Goal: Task Accomplishment & Management: Use online tool/utility

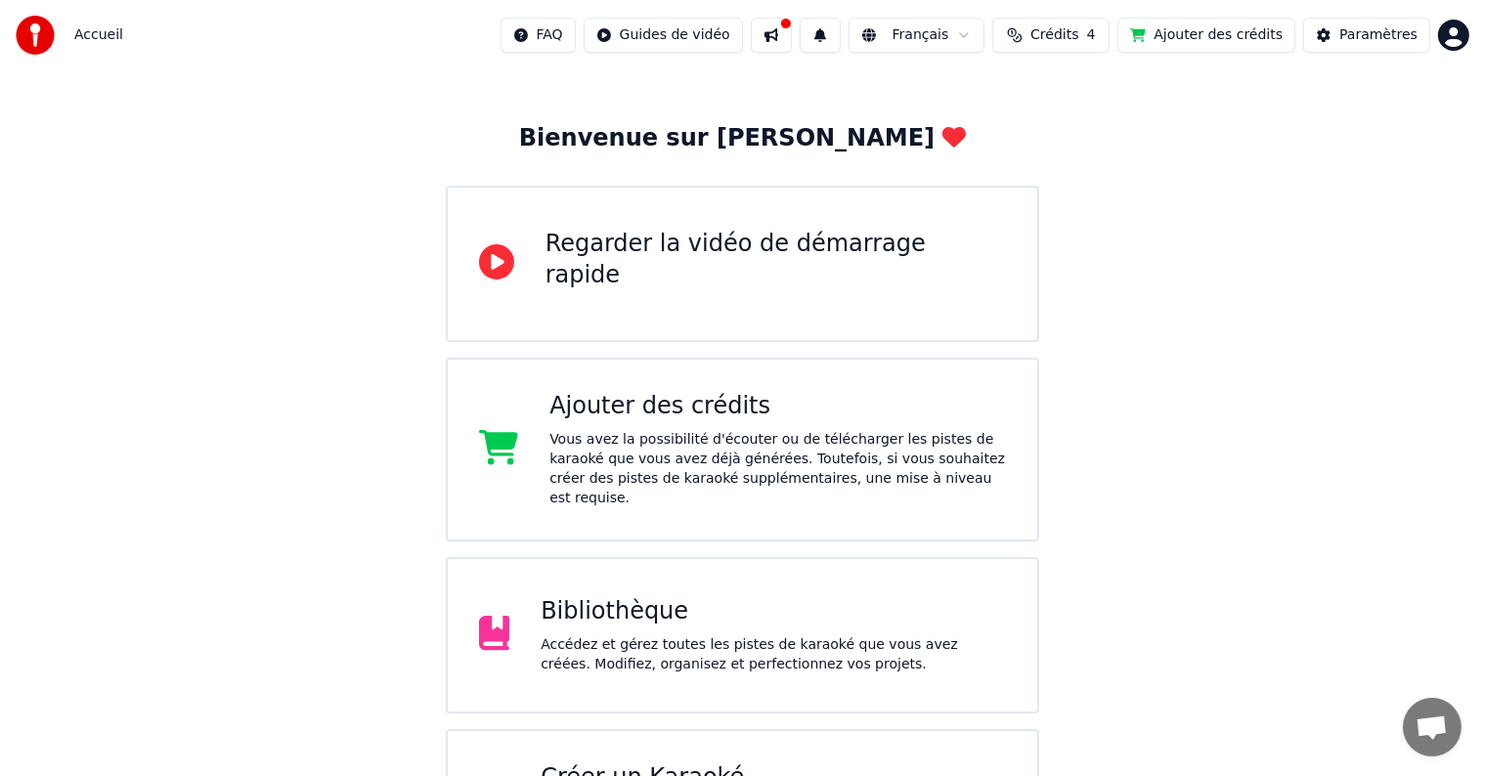
scroll to position [98, 0]
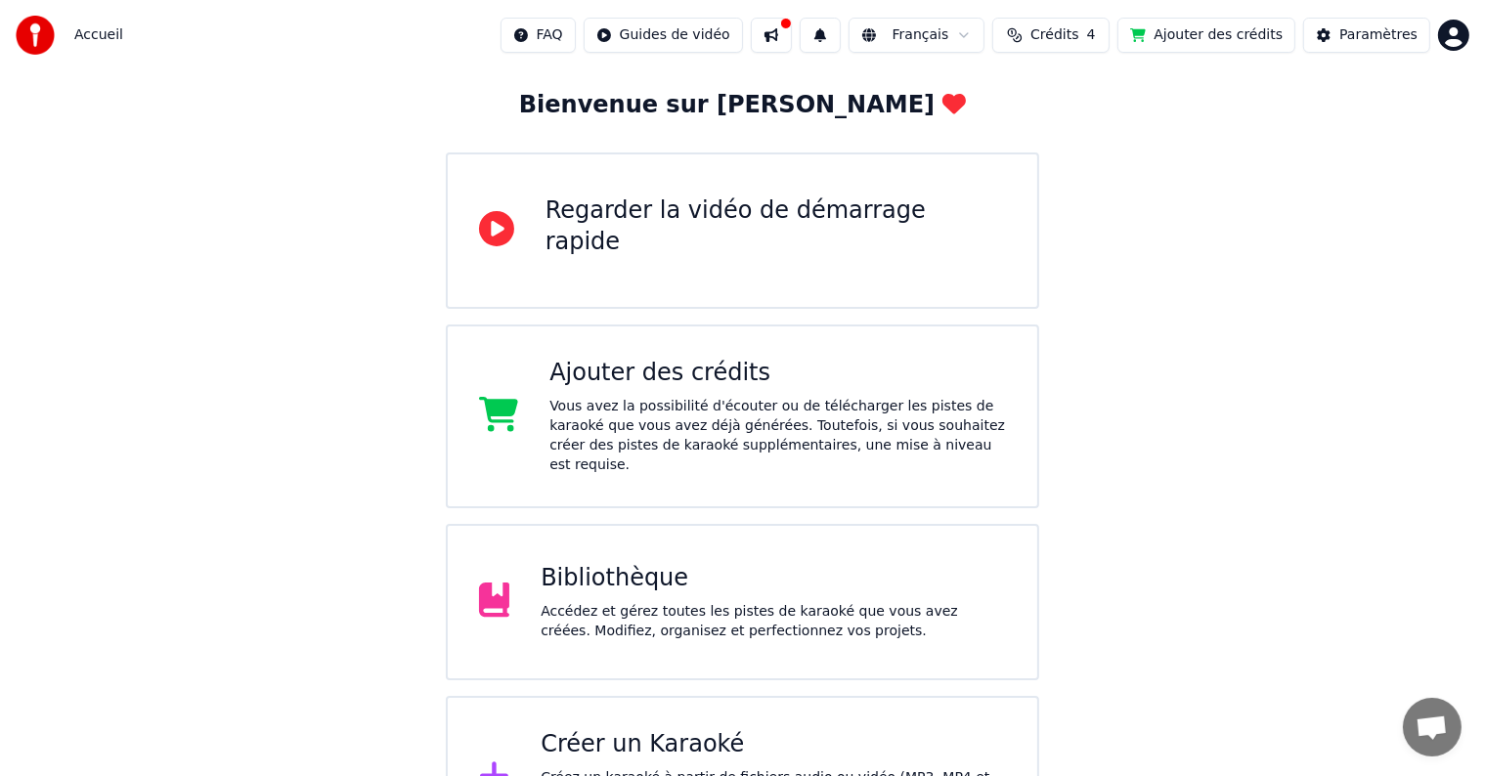
click at [638, 563] on div "Bibliothèque" at bounding box center [773, 578] width 465 height 31
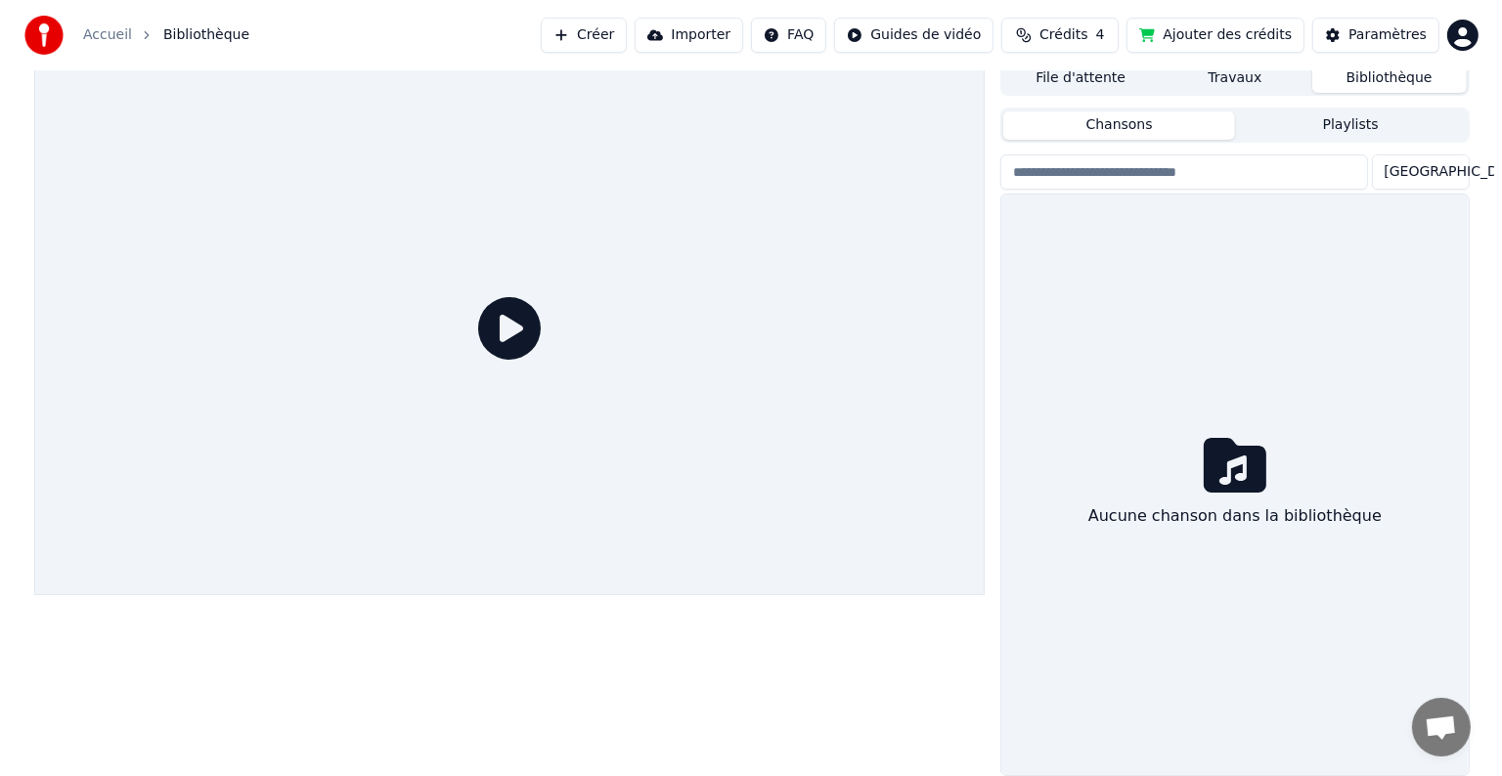
scroll to position [9, 0]
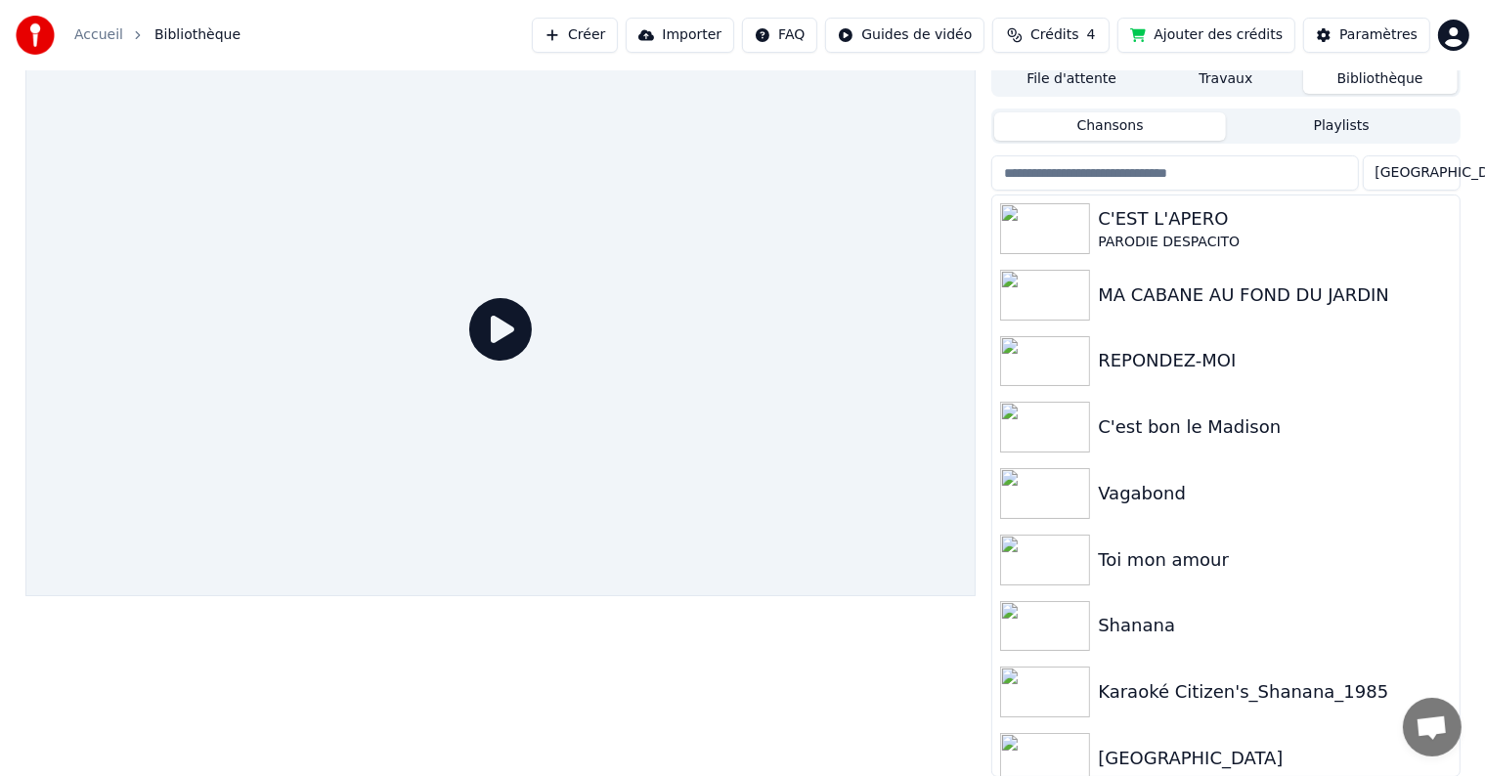
click at [675, 40] on button "Importer" at bounding box center [680, 35] width 109 height 35
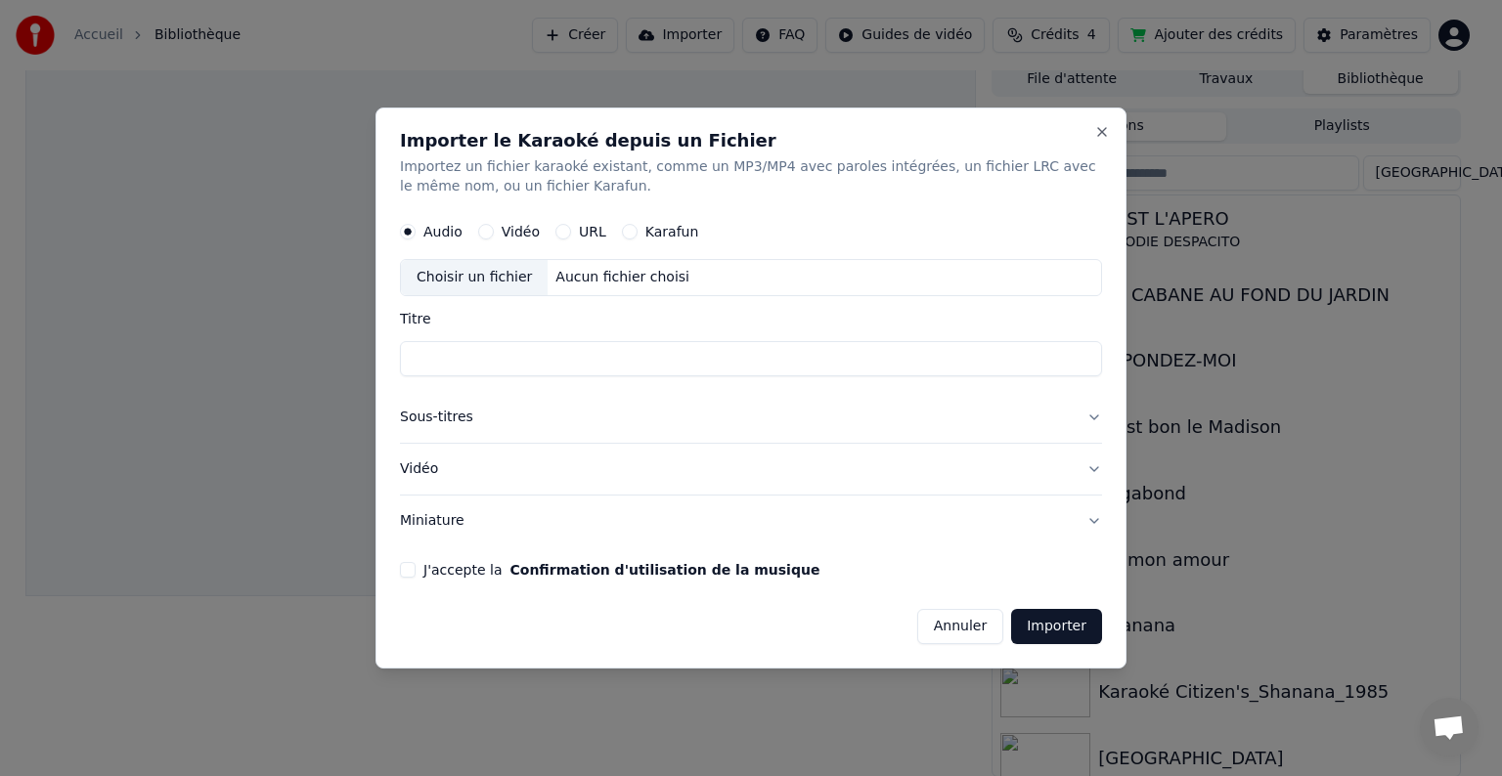
click at [563, 230] on button "URL" at bounding box center [563, 232] width 16 height 16
type button "url"
click at [520, 284] on input "text" at bounding box center [751, 277] width 702 height 39
paste input "**********"
type input "**********"
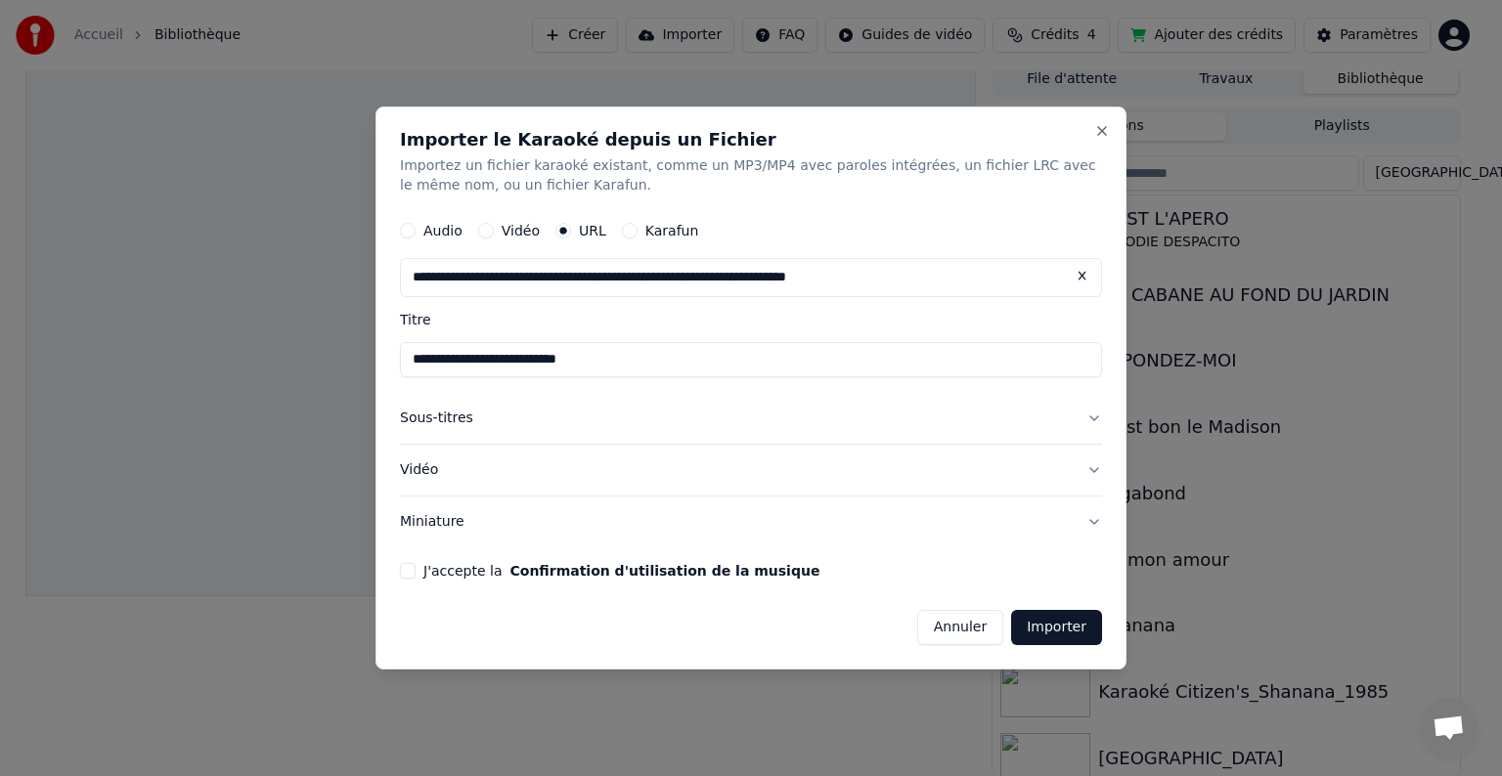
type input "**********"
click at [408, 567] on button "J'accepte la Confirmation d'utilisation de la musique" at bounding box center [408, 571] width 16 height 16
click at [1047, 632] on button "Importer" at bounding box center [1056, 627] width 91 height 35
type input "**********"
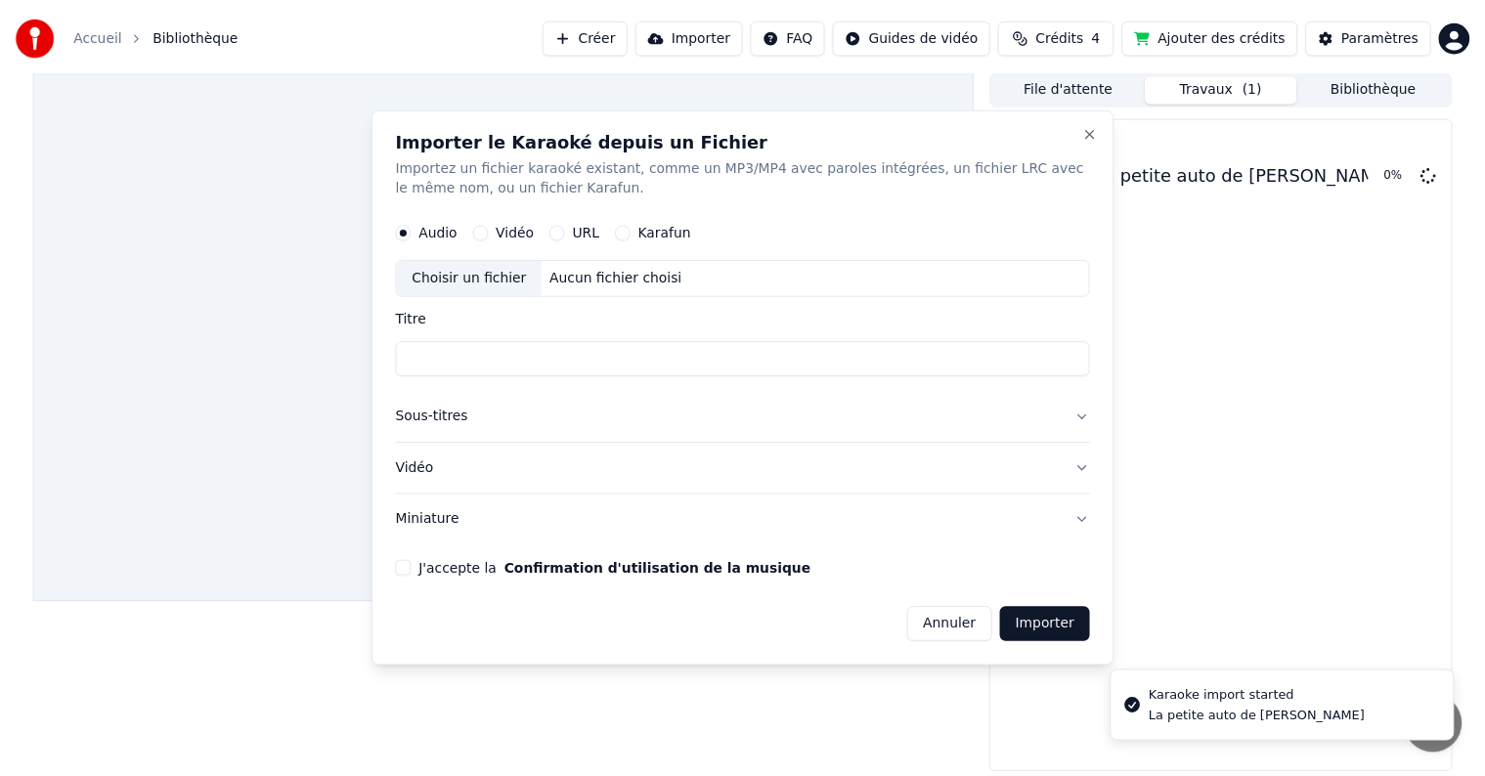
scroll to position [0, 0]
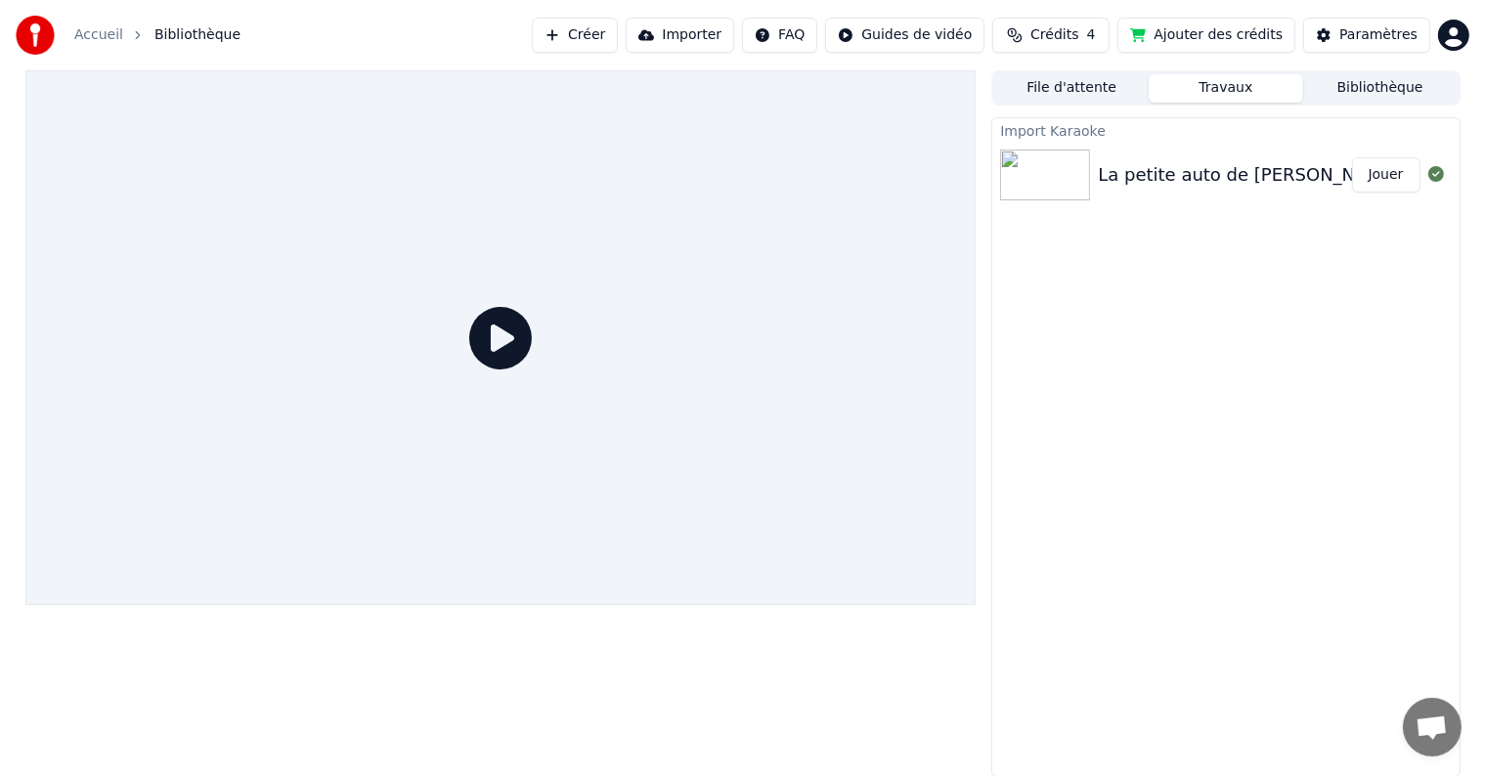
click at [1397, 183] on button "Jouer" at bounding box center [1386, 174] width 68 height 35
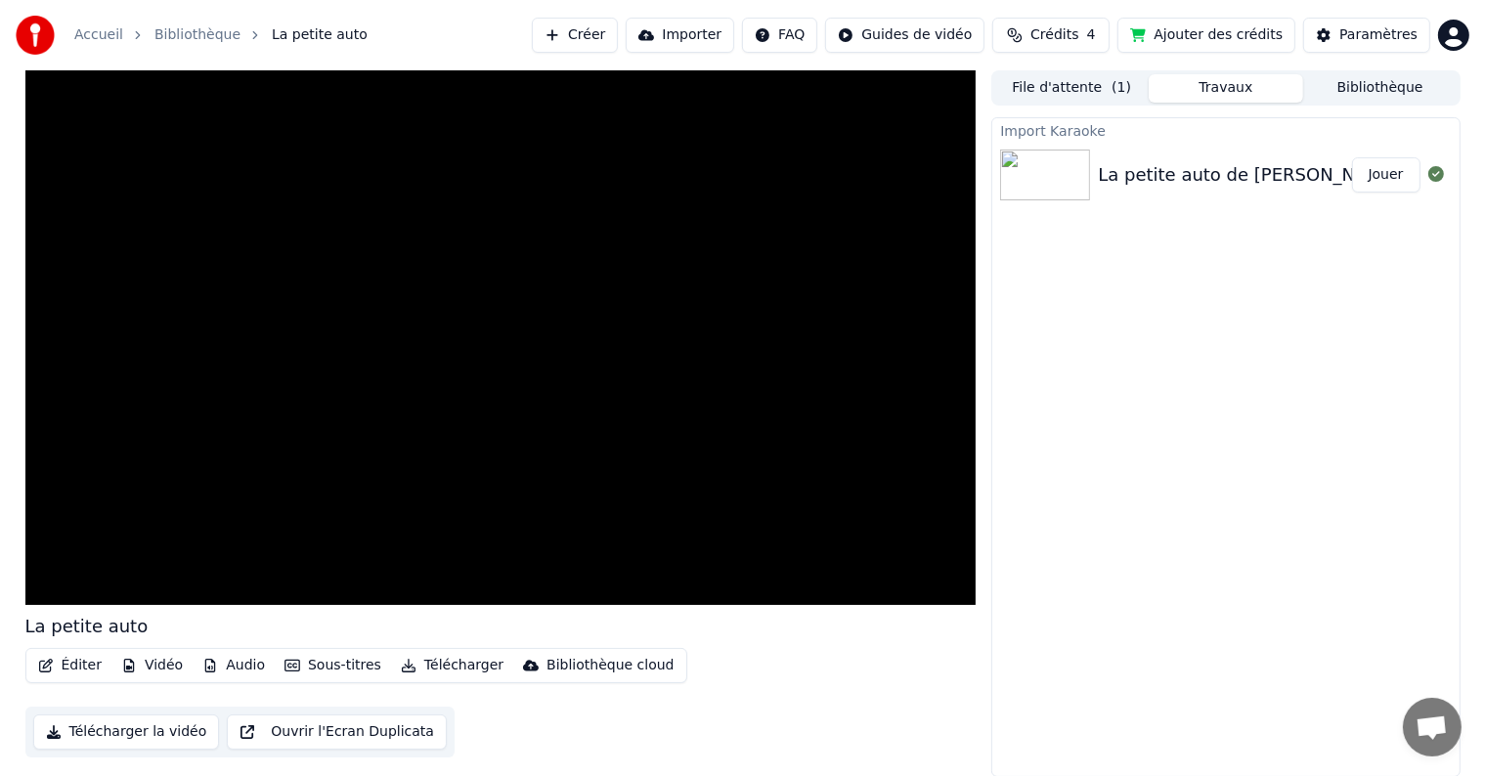
click at [154, 661] on button "Vidéo" at bounding box center [151, 665] width 77 height 27
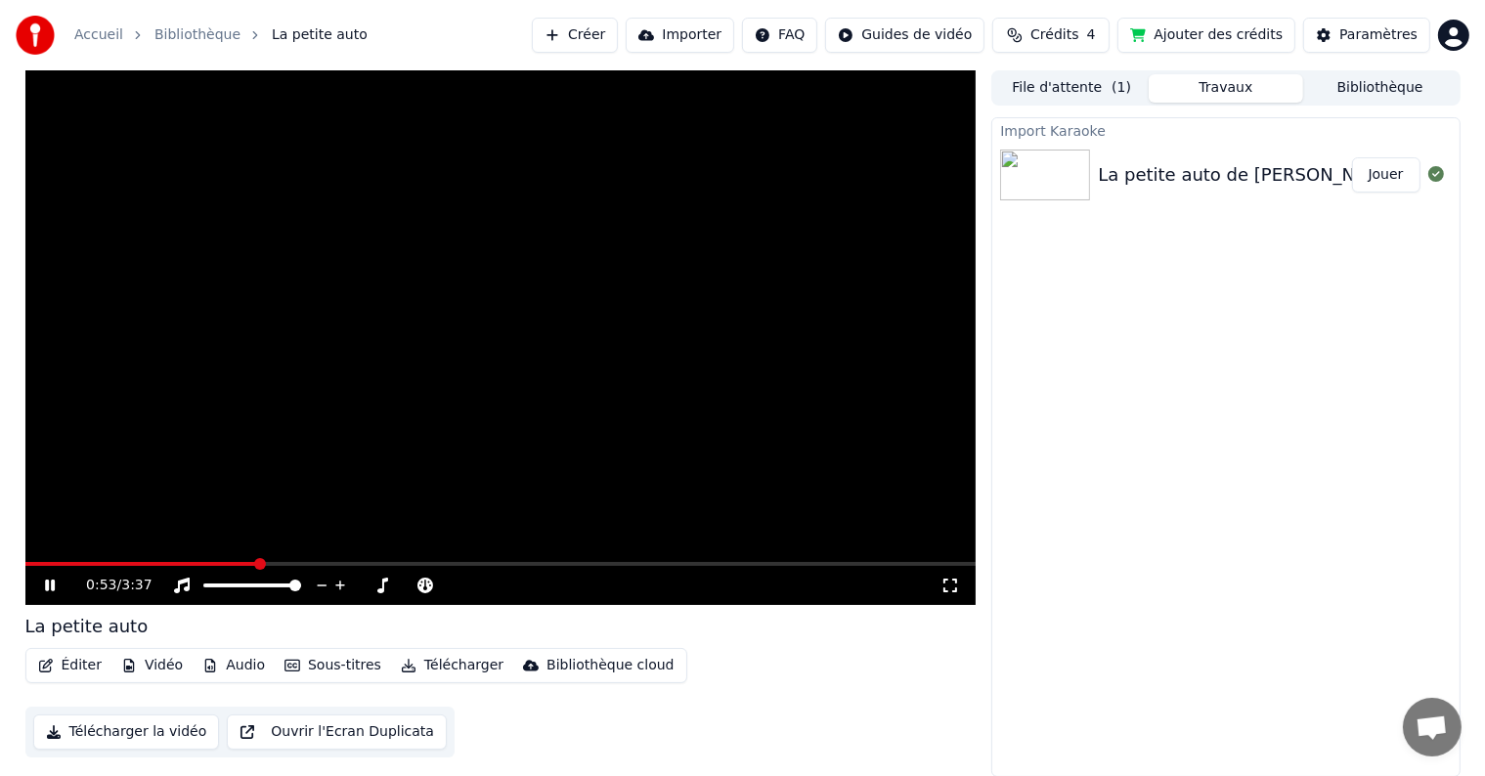
click at [257, 564] on span at bounding box center [500, 564] width 951 height 4
click at [399, 322] on video at bounding box center [500, 337] width 951 height 535
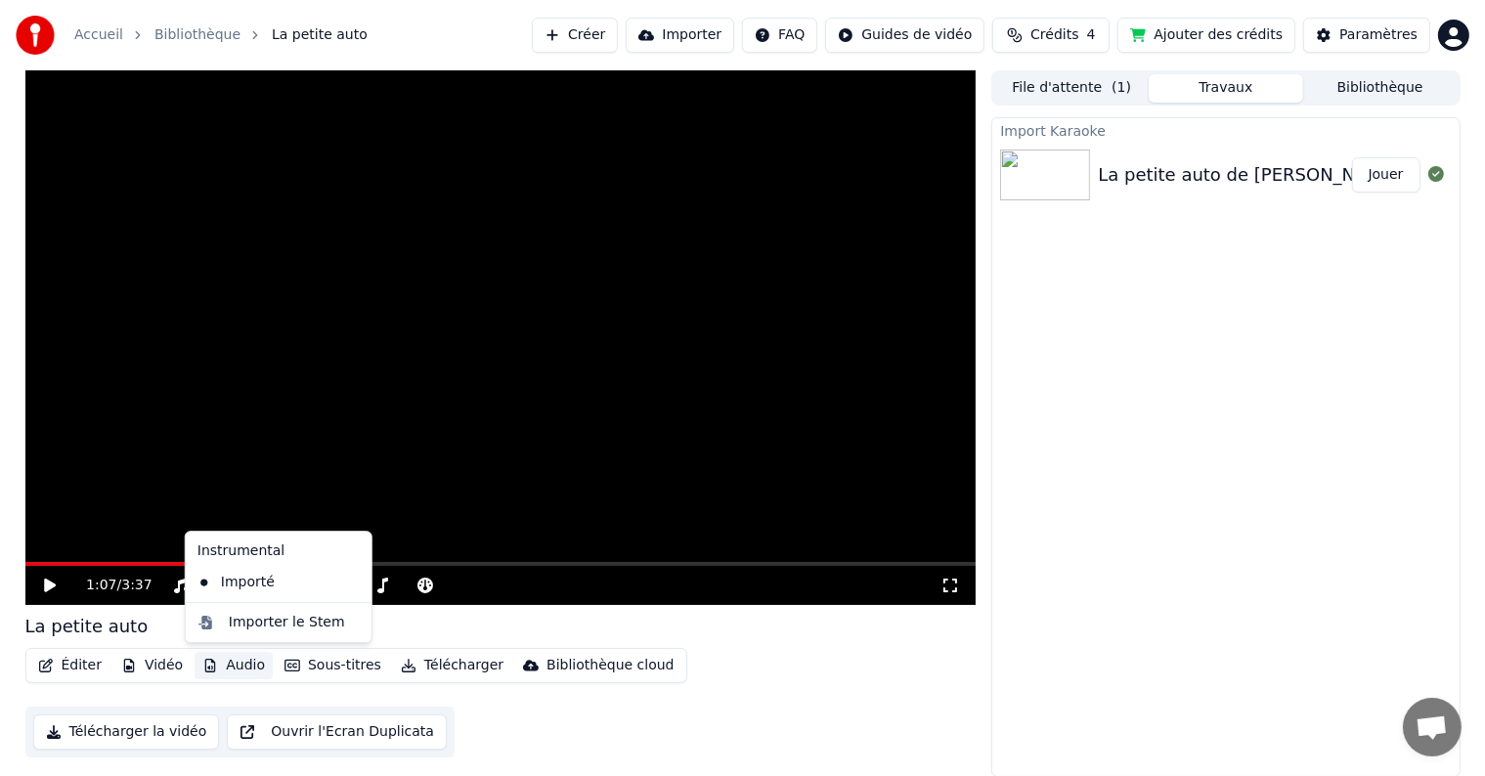
click at [218, 669] on button "Audio" at bounding box center [234, 665] width 78 height 27
click at [267, 586] on div "Importé" at bounding box center [264, 582] width 149 height 31
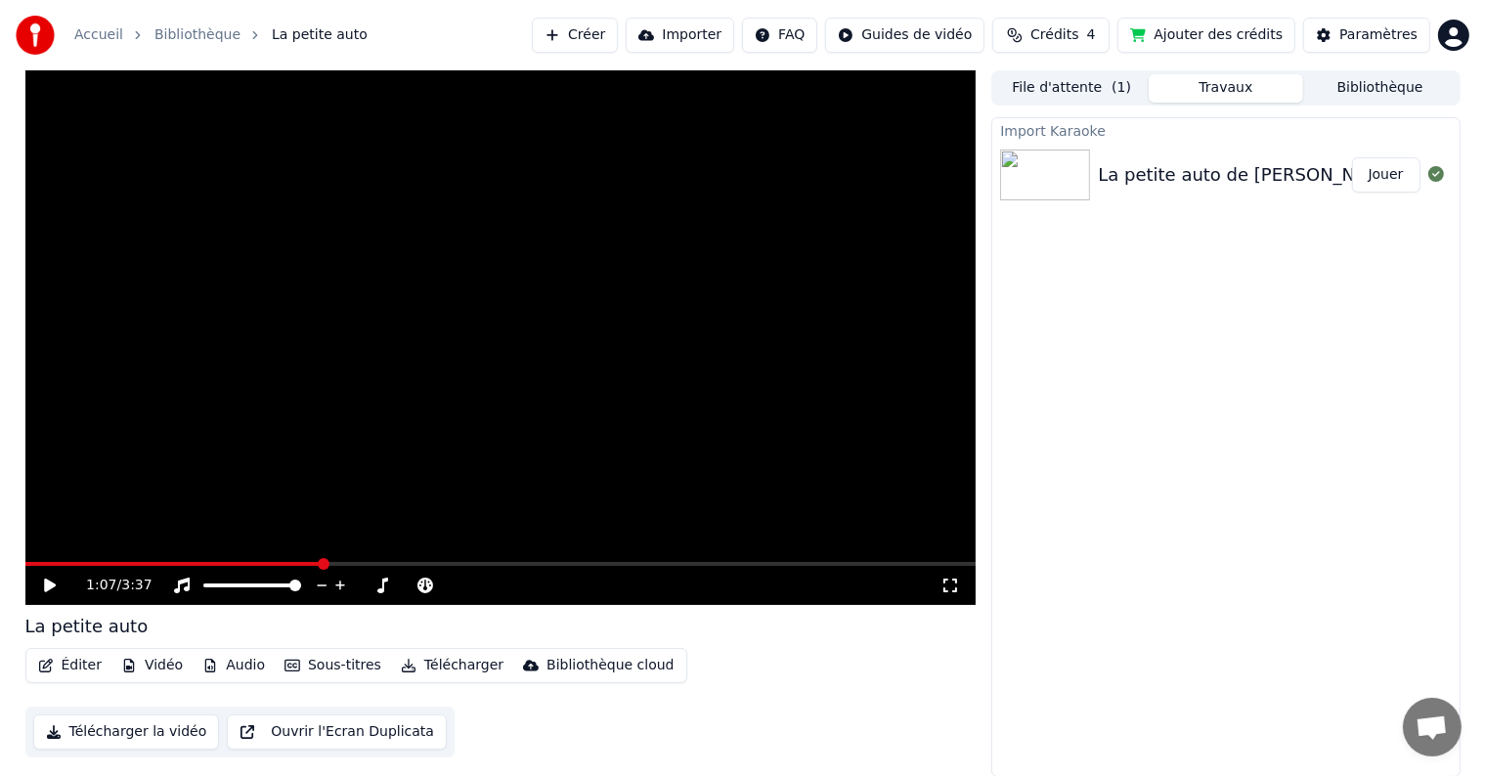
click at [377, 520] on video at bounding box center [500, 337] width 951 height 535
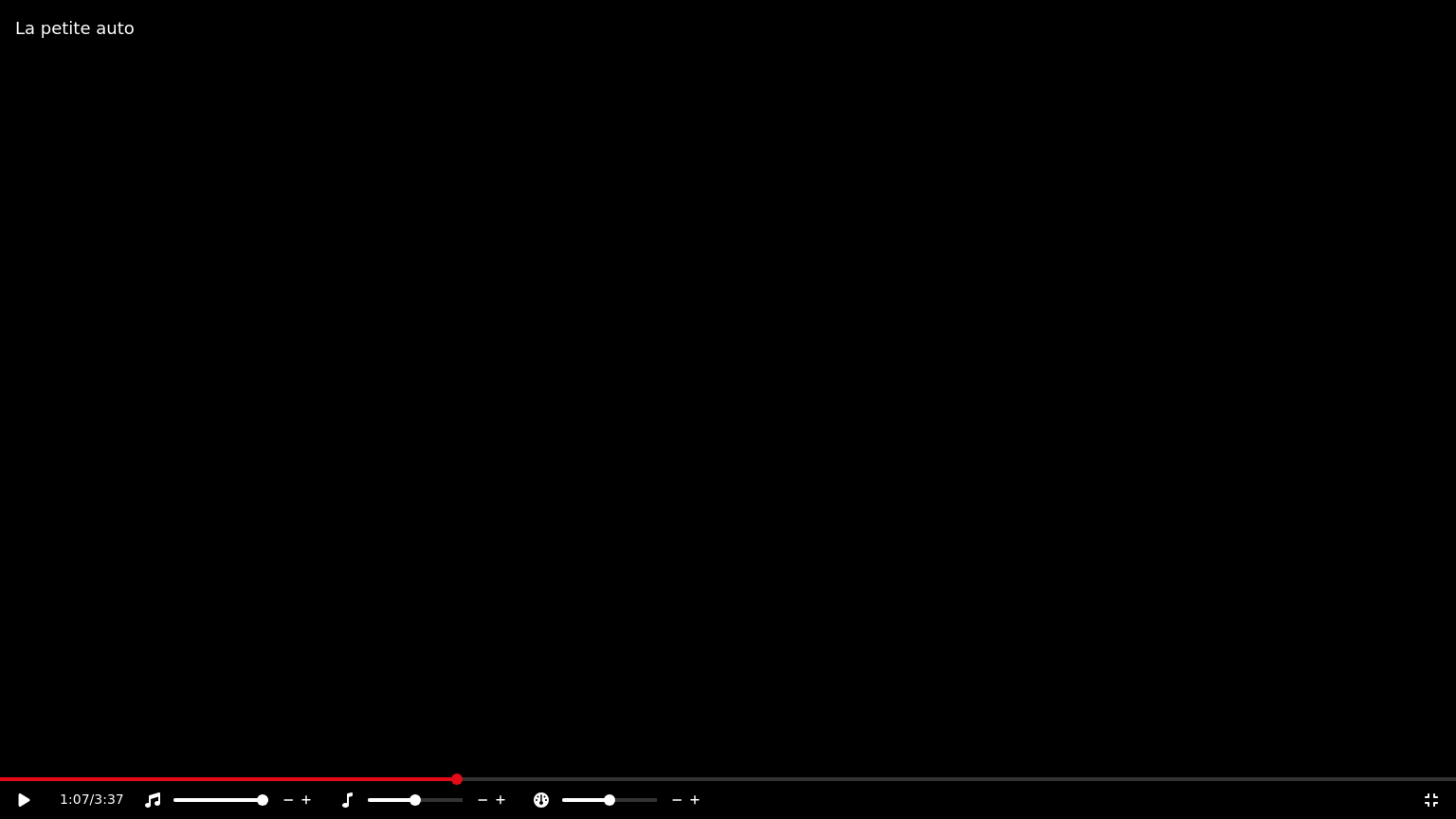
click at [365, 526] on video at bounding box center [728, 409] width 1456 height 819
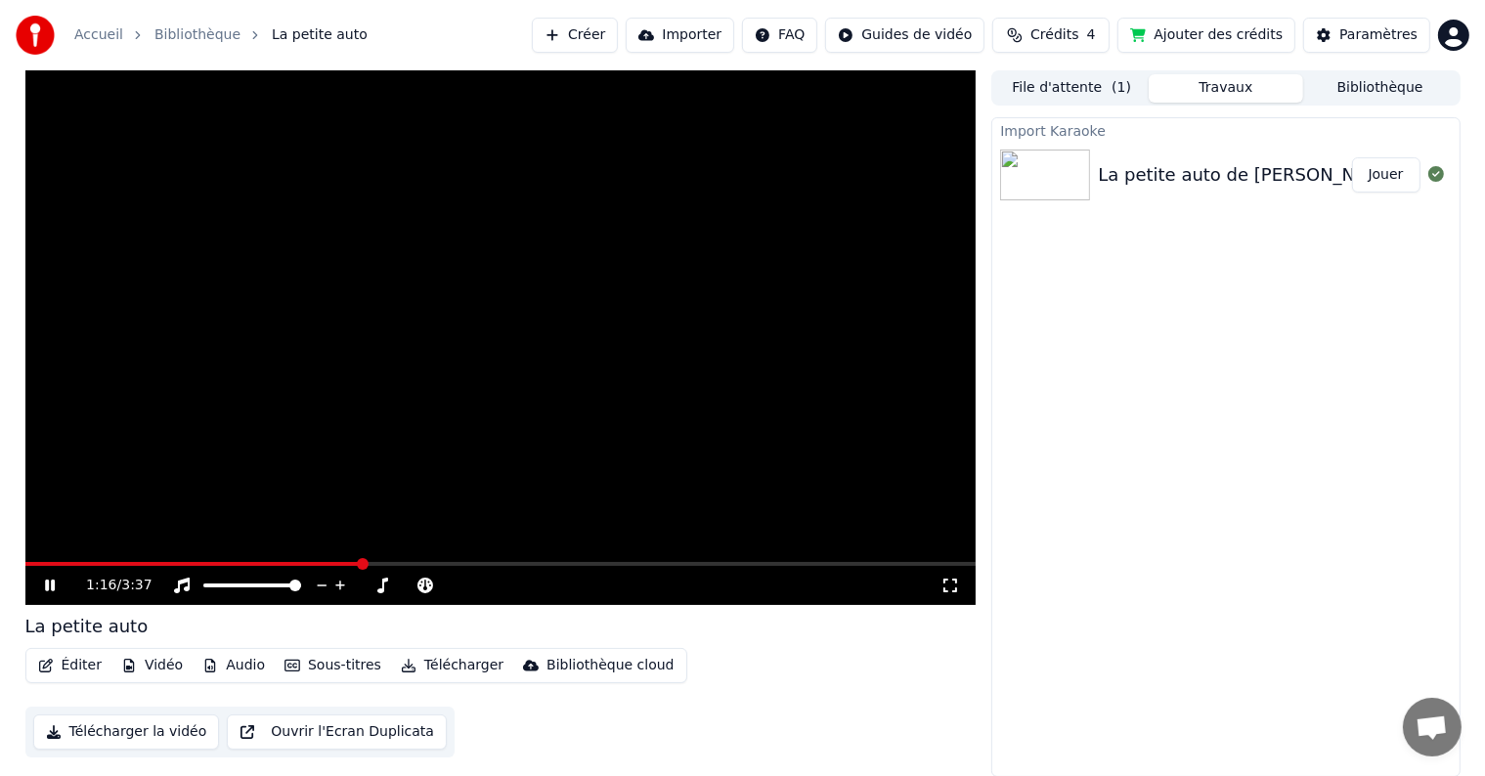
click at [401, 508] on video at bounding box center [500, 337] width 951 height 535
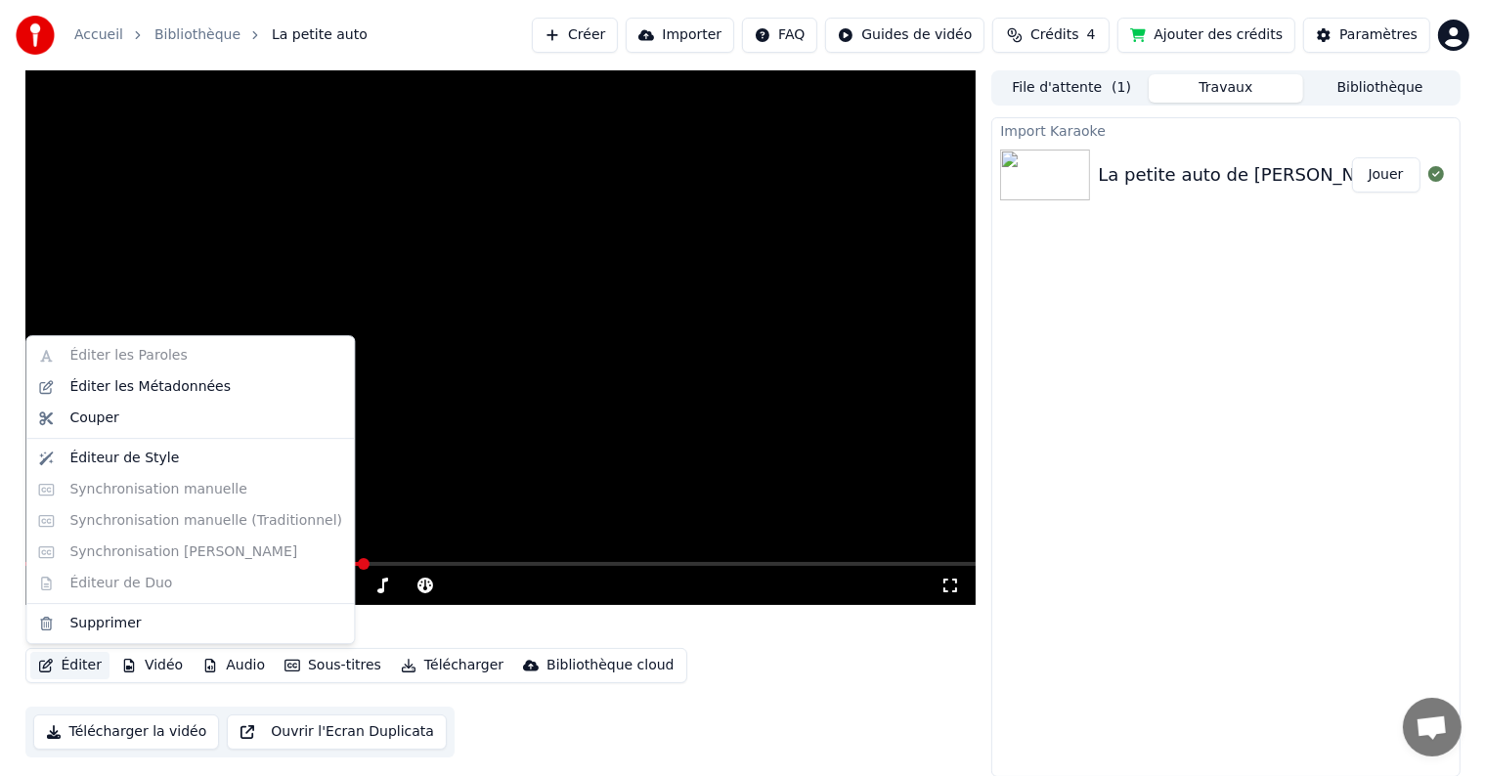
click at [94, 655] on button "Éditer" at bounding box center [69, 665] width 79 height 27
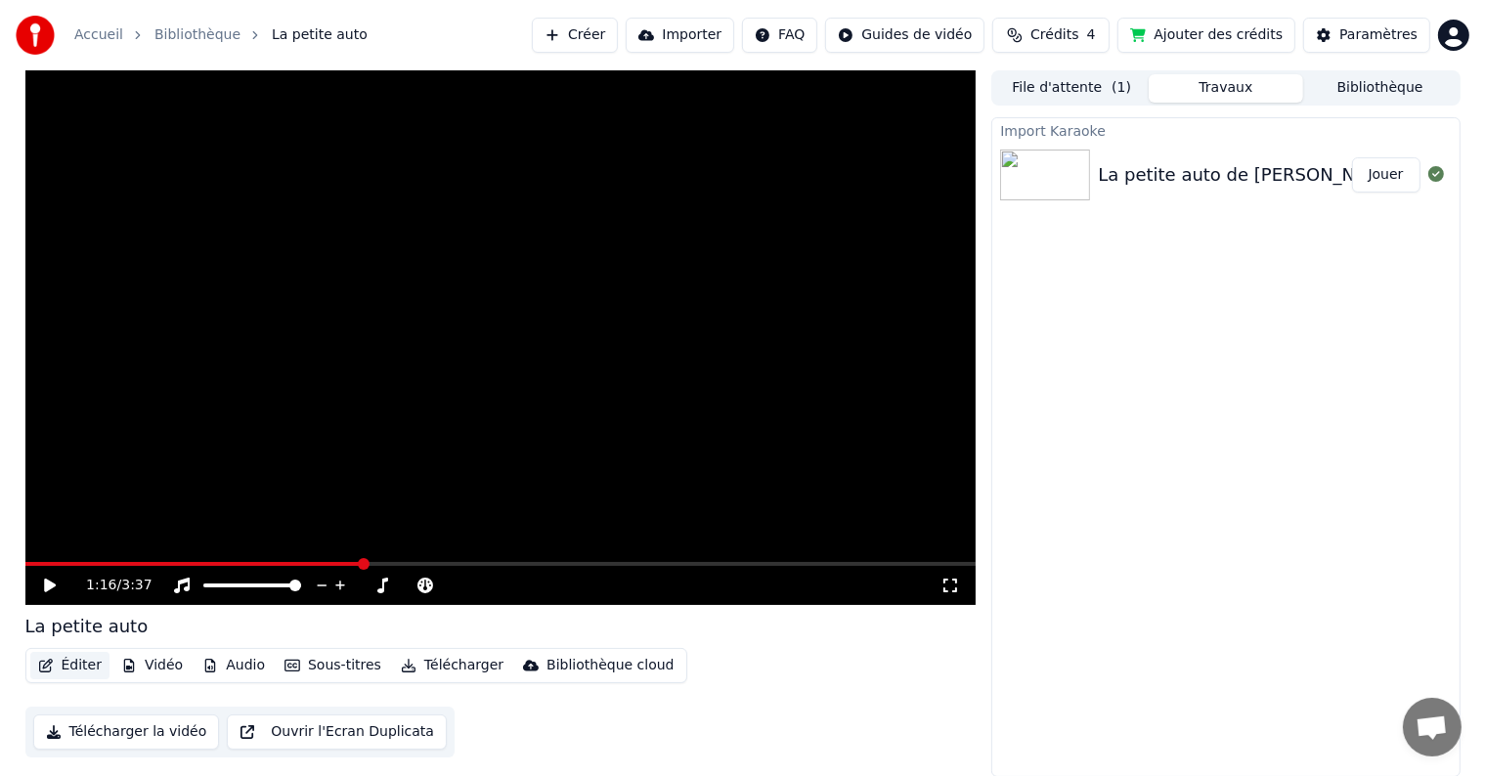
click at [82, 672] on button "Éditer" at bounding box center [69, 665] width 79 height 27
drag, startPoint x: 1343, startPoint y: 173, endPoint x: 1191, endPoint y: 165, distance: 152.7
click at [1208, 175] on div "La petite auto de [PERSON_NAME]" at bounding box center [1224, 174] width 253 height 27
drag, startPoint x: 1102, startPoint y: 174, endPoint x: 1308, endPoint y: 192, distance: 207.0
click at [1308, 192] on div "La petite auto de [PERSON_NAME]" at bounding box center [1225, 175] width 466 height 66
